Goal: Task Accomplishment & Management: Complete application form

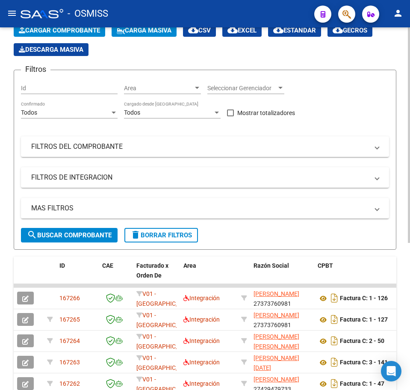
scroll to position [53, 0]
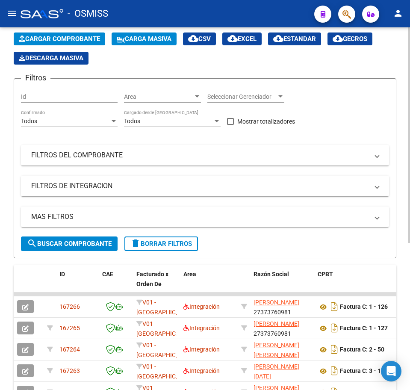
click at [48, 39] on span "Cargar Comprobante" at bounding box center [59, 39] width 81 height 8
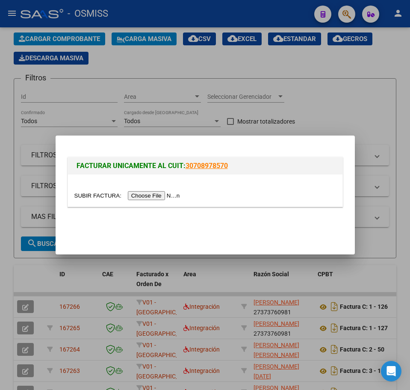
click at [138, 197] on input "file" at bounding box center [128, 195] width 108 height 9
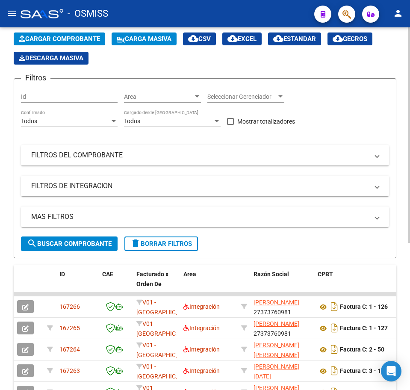
click at [45, 38] on span "Cargar Comprobante" at bounding box center [59, 39] width 81 height 8
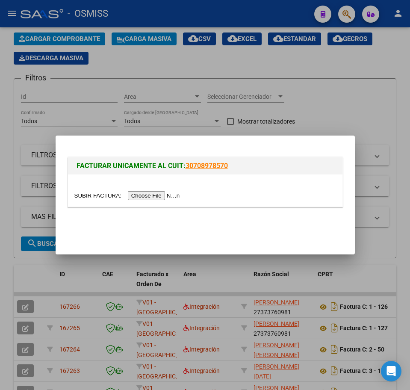
click at [142, 191] on input "file" at bounding box center [128, 195] width 108 height 9
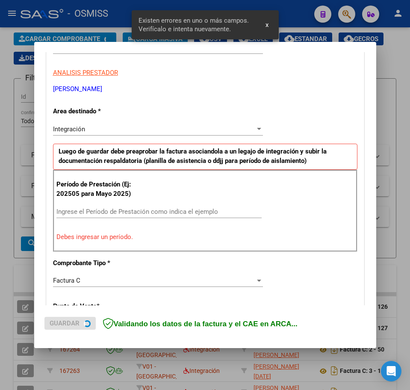
scroll to position [242, 0]
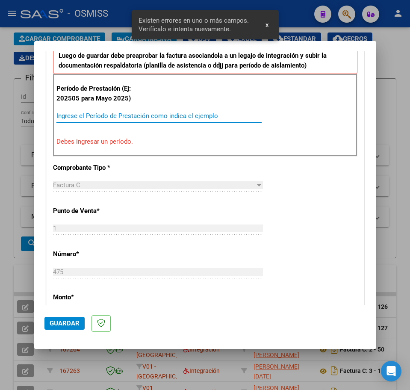
click at [82, 114] on input "Ingrese el Período de Prestación como indica el ejemplo" at bounding box center [158, 116] width 205 height 8
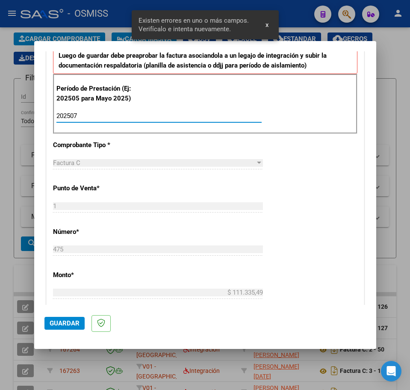
type input "202507"
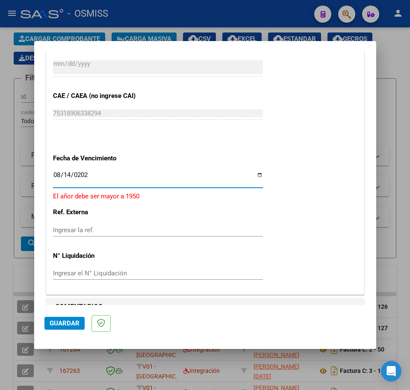
type input "[DATE]"
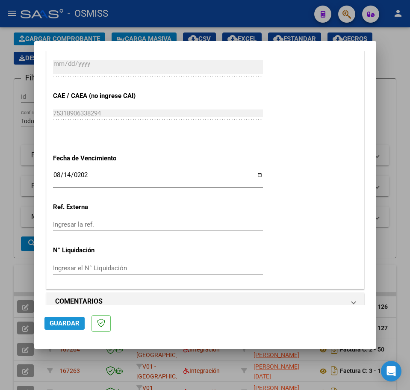
click at [57, 322] on span "Guardar" at bounding box center [65, 323] width 30 height 8
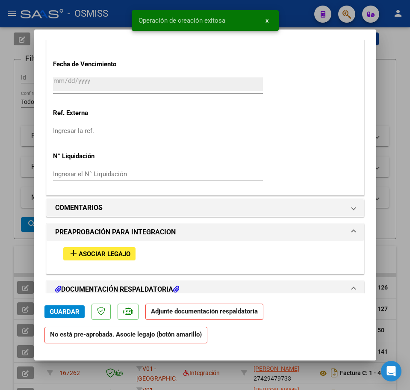
scroll to position [695, 0]
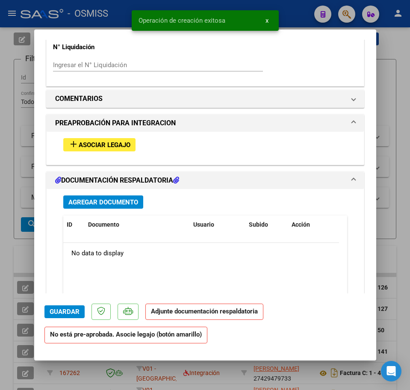
click at [84, 149] on button "add Asociar Legajo" at bounding box center [99, 144] width 72 height 13
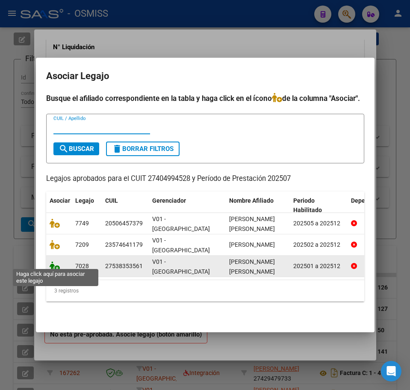
click at [55, 262] on icon at bounding box center [55, 265] width 10 height 9
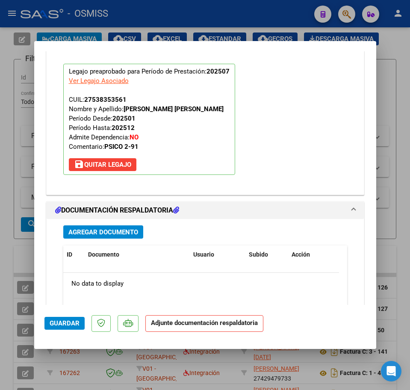
scroll to position [918, 0]
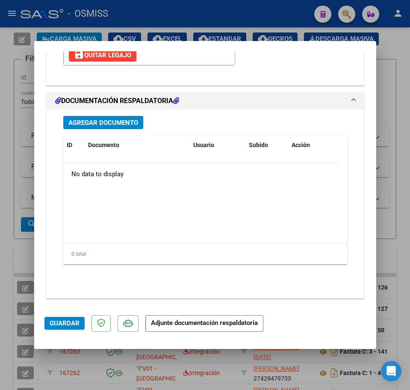
click at [81, 126] on span "Agregar Documento" at bounding box center [103, 123] width 70 height 8
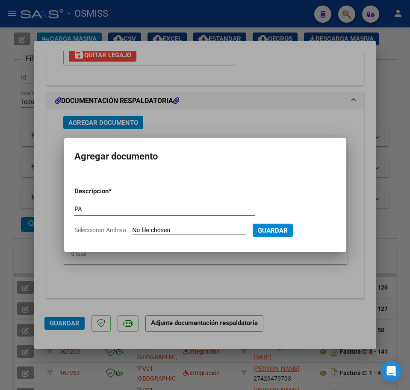
type input "PA"
click at [161, 231] on input "Seleccionar Archivo" at bounding box center [188, 231] width 113 height 8
type input "C:\fakepath\PL.pdf"
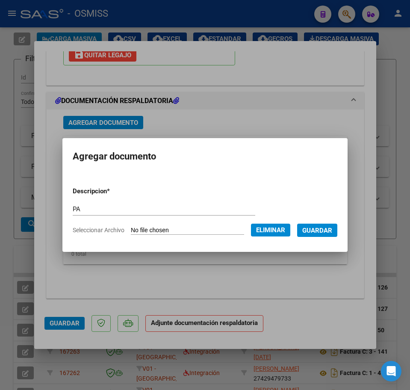
click at [327, 226] on span "Guardar" at bounding box center [317, 230] width 30 height 8
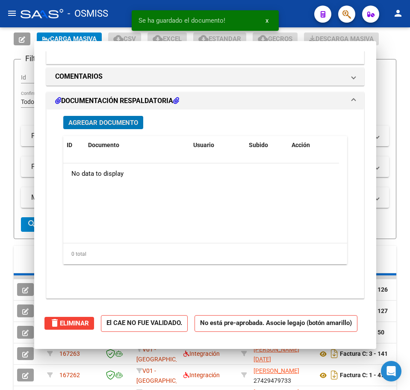
scroll to position [0, 0]
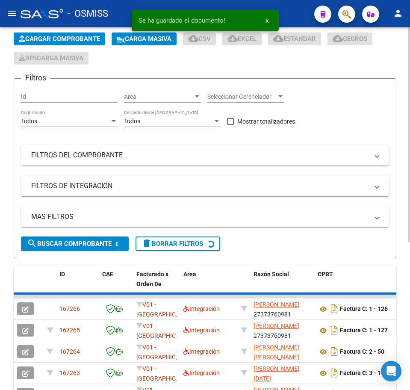
click at [48, 42] on span "Cargar Comprobante" at bounding box center [59, 39] width 81 height 8
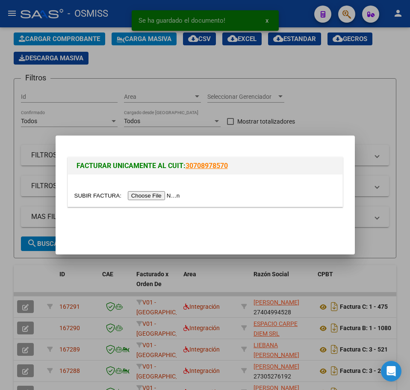
click at [137, 195] on input "file" at bounding box center [128, 195] width 108 height 9
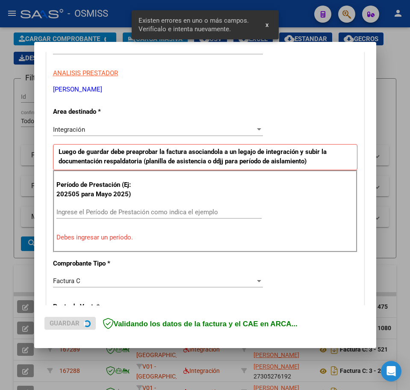
scroll to position [155, 0]
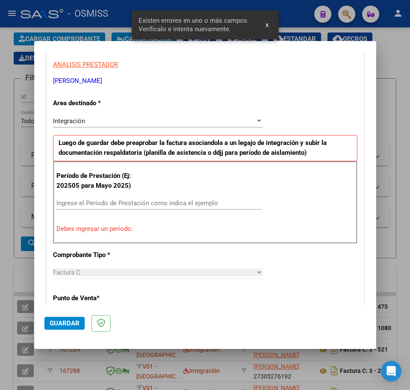
click at [95, 202] on input "Ingrese el Período de Prestación como indica el ejemplo" at bounding box center [158, 203] width 205 height 8
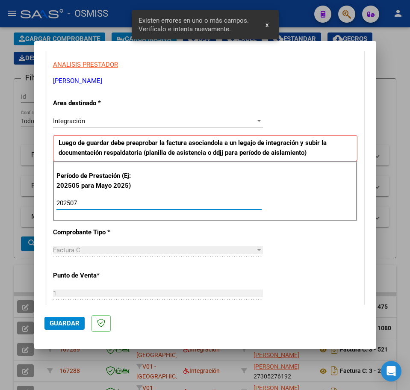
type input "202507"
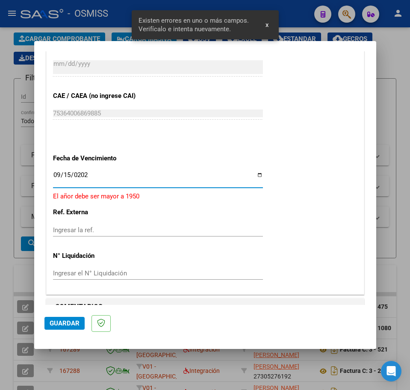
type input "[DATE]"
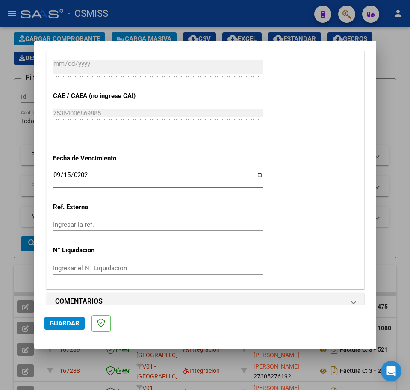
scroll to position [525, 0]
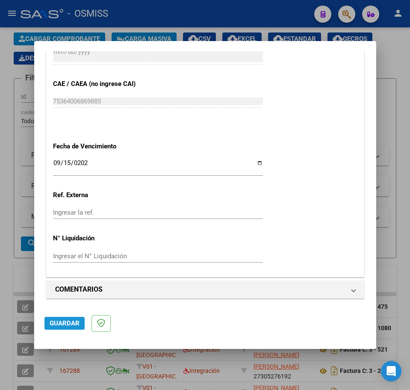
click at [68, 320] on span "Guardar" at bounding box center [65, 323] width 30 height 8
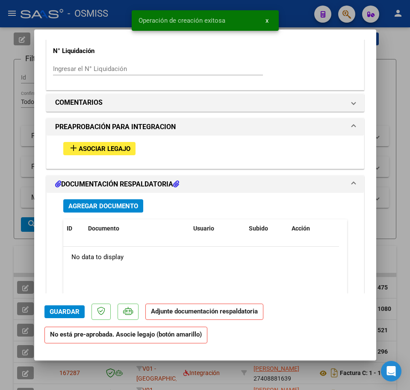
scroll to position [695, 0]
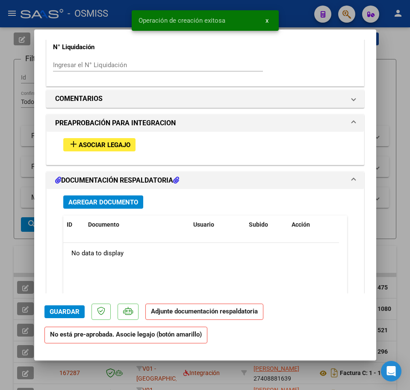
click at [111, 150] on button "add Asociar Legajo" at bounding box center [99, 144] width 72 height 13
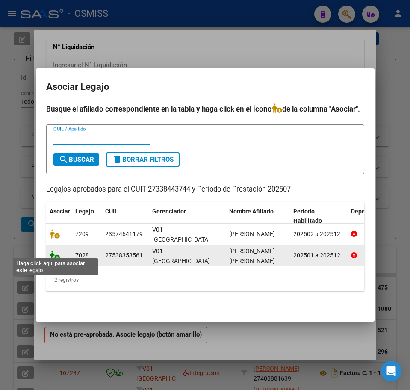
click at [53, 253] on icon at bounding box center [55, 254] width 10 height 9
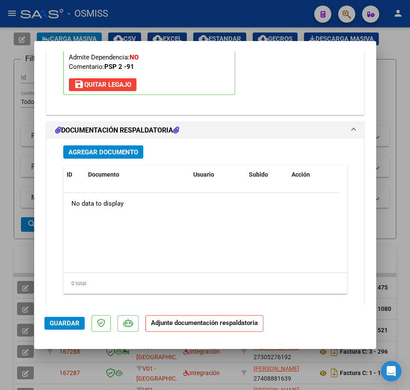
scroll to position [918, 0]
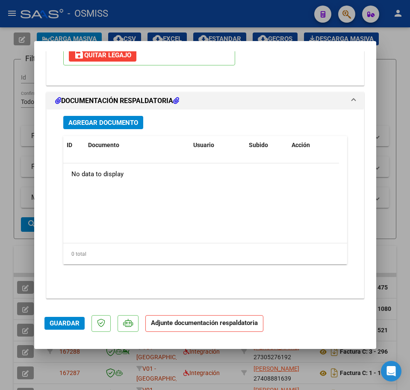
click at [93, 126] on span "Agregar Documento" at bounding box center [103, 123] width 70 height 8
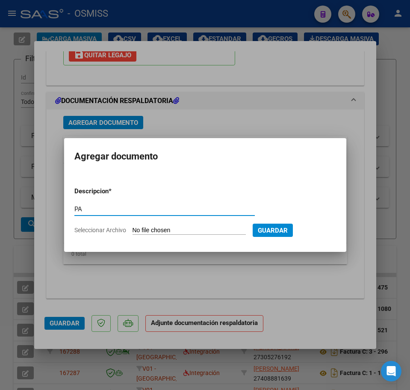
type input "PA"
click at [148, 230] on input "Seleccionar Archivo" at bounding box center [188, 231] width 113 height 8
type input "C:\fakepath\PL.pdf"
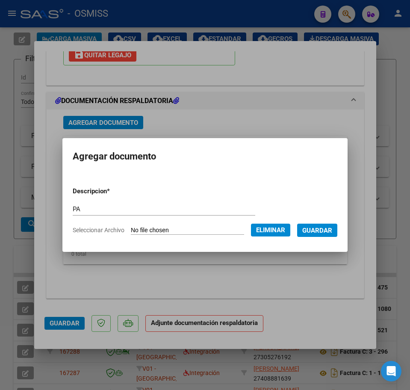
click at [328, 232] on span "Guardar" at bounding box center [317, 231] width 30 height 8
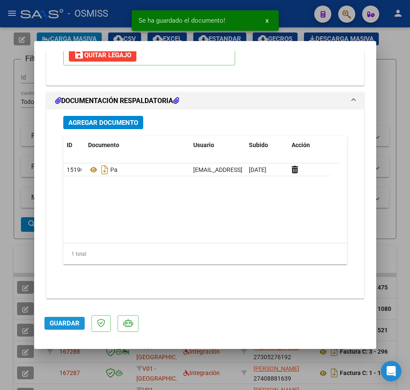
click at [56, 324] on span "Guardar" at bounding box center [65, 323] width 30 height 8
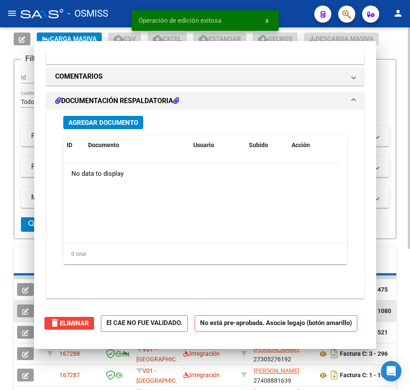
scroll to position [0, 0]
